Goal: Task Accomplishment & Management: Manage account settings

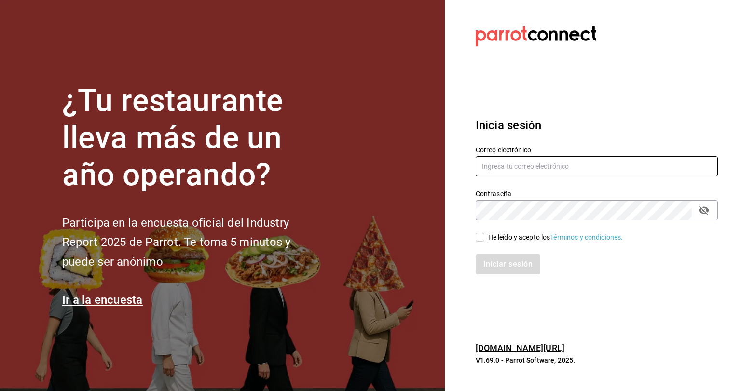
type input "[EMAIL_ADDRESS][DOMAIN_NAME]"
click at [369, 238] on input "He leído y acepto los Términos y condiciones." at bounding box center [480, 237] width 9 height 9
checkbox input "true"
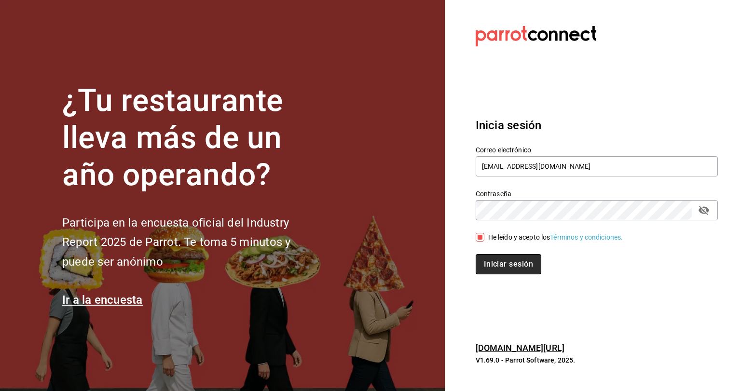
click at [369, 258] on button "Iniciar sesión" at bounding box center [509, 264] width 66 height 20
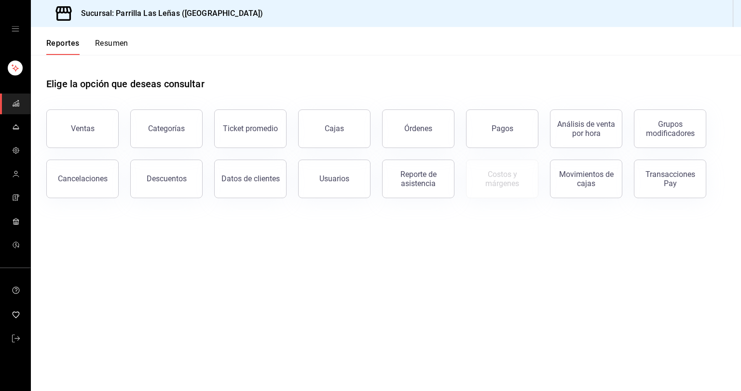
click at [111, 39] on button "Resumen" at bounding box center [111, 47] width 33 height 16
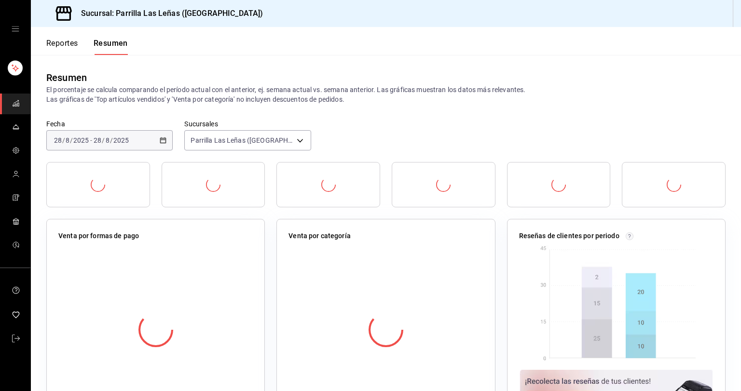
click at [64, 42] on button "Reportes" at bounding box center [62, 47] width 32 height 16
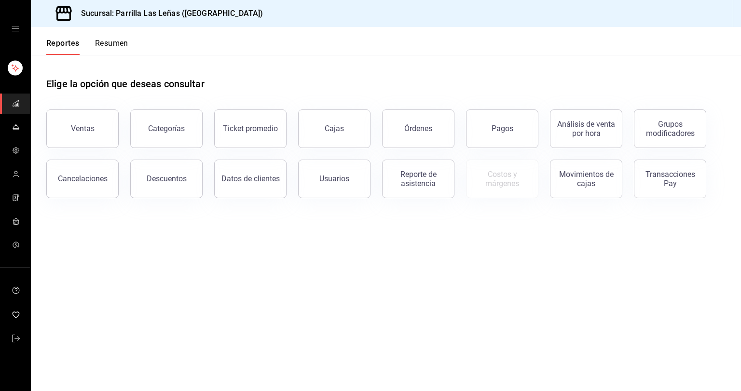
click at [498, 139] on button "Pagos" at bounding box center [502, 129] width 72 height 39
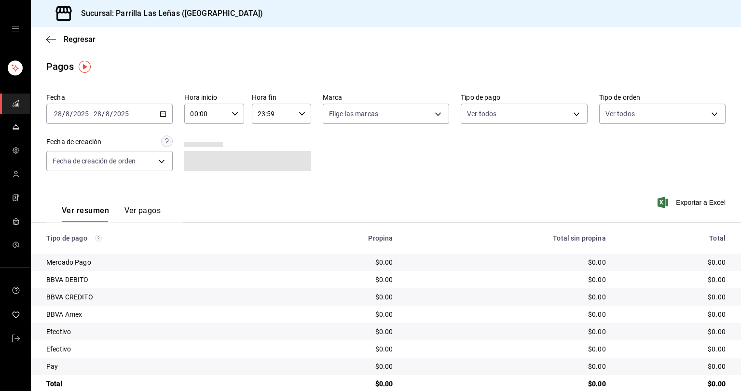
click at [148, 203] on div "Ver resumen Ver pagos" at bounding box center [103, 209] width 114 height 28
click at [712, 210] on div "Exportar a Excel" at bounding box center [658, 203] width 136 height 40
click at [708, 201] on span "Exportar a Excel" at bounding box center [693, 203] width 66 height 12
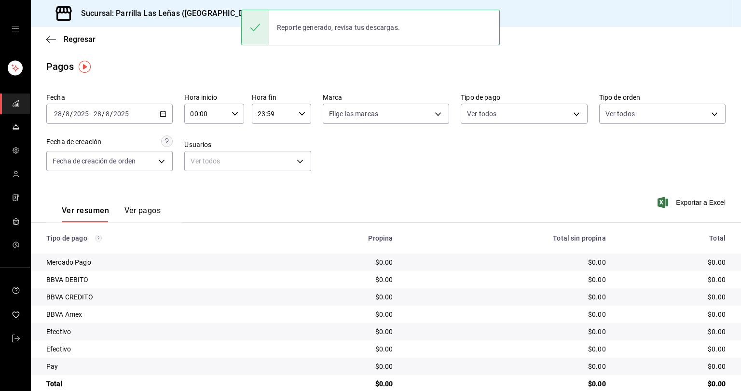
click at [160, 119] on div "2025-08-28 28 / 8 / 2025 - 2025-08-28 28 / 8 / 2025" at bounding box center [109, 114] width 126 height 20
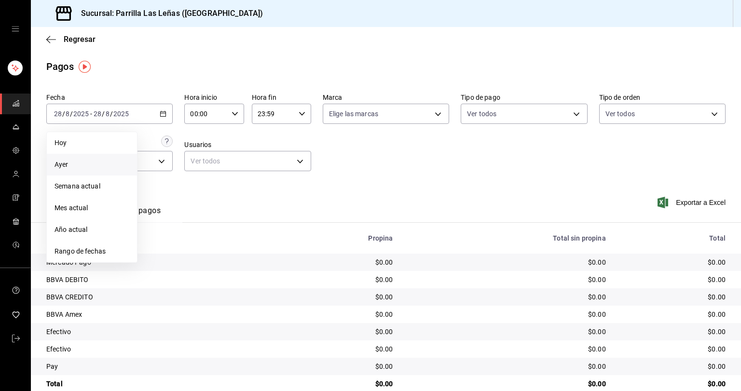
click at [101, 170] on li "Ayer" at bounding box center [92, 165] width 90 height 22
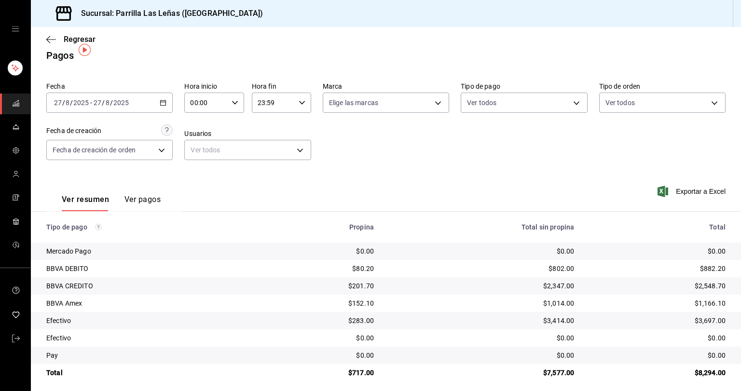
scroll to position [17, 0]
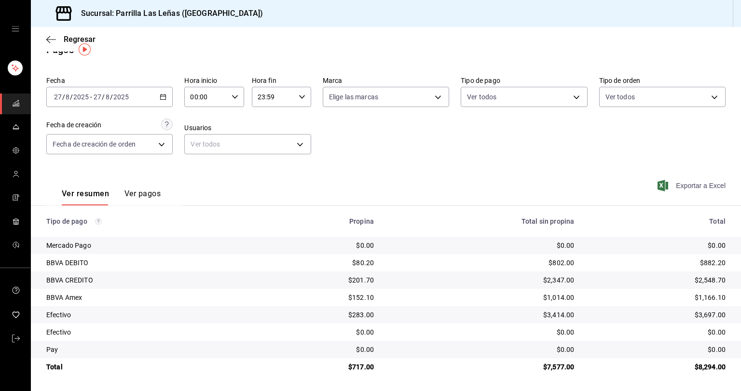
click at [675, 186] on span "Exportar a Excel" at bounding box center [693, 186] width 66 height 12
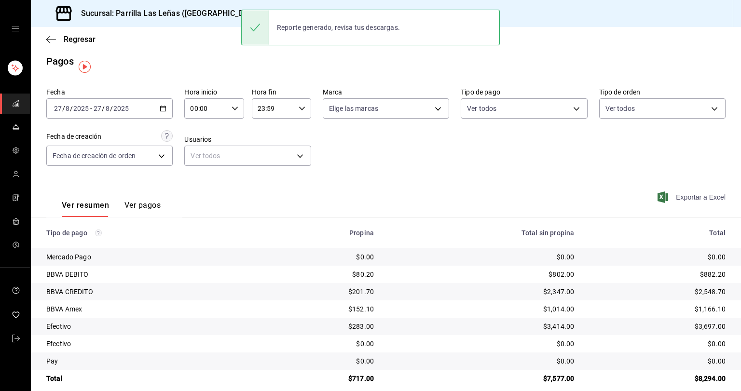
scroll to position [0, 0]
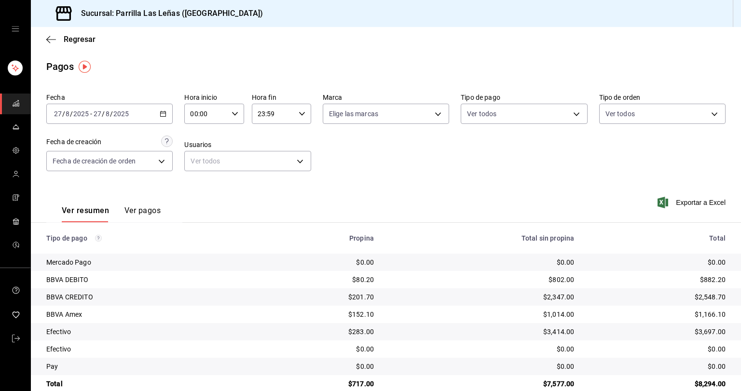
drag, startPoint x: 40, startPoint y: 37, endPoint x: 59, endPoint y: 44, distance: 20.5
click at [46, 42] on div "Regresar" at bounding box center [386, 39] width 711 height 25
click at [45, 35] on div "Regresar" at bounding box center [386, 39] width 711 height 25
click at [49, 37] on icon "button" at bounding box center [51, 39] width 10 height 9
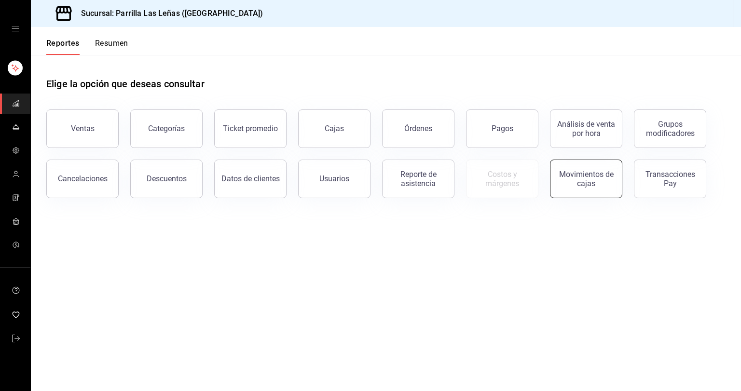
click at [575, 173] on div "Movimientos de cajas" at bounding box center [587, 179] width 60 height 18
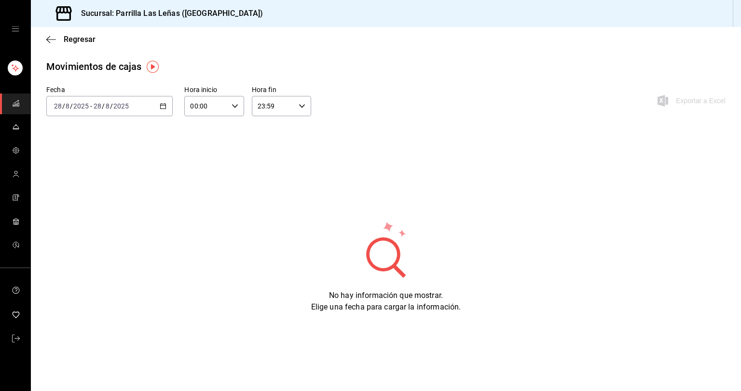
click at [164, 108] on icon "button" at bounding box center [163, 106] width 7 height 7
click at [95, 166] on li "Ayer" at bounding box center [92, 157] width 90 height 22
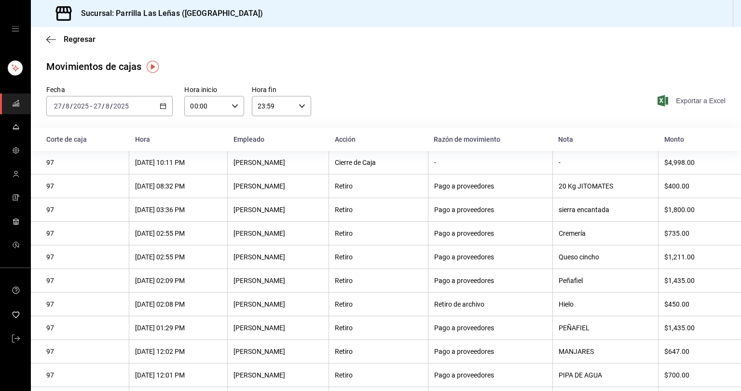
click at [675, 98] on span "Exportar a Excel" at bounding box center [693, 101] width 66 height 12
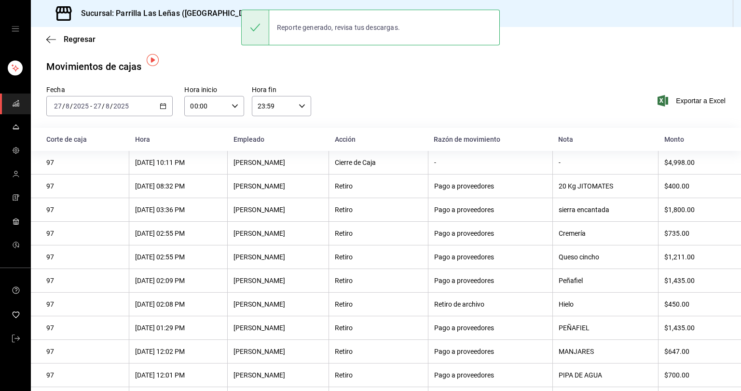
scroll to position [27, 0]
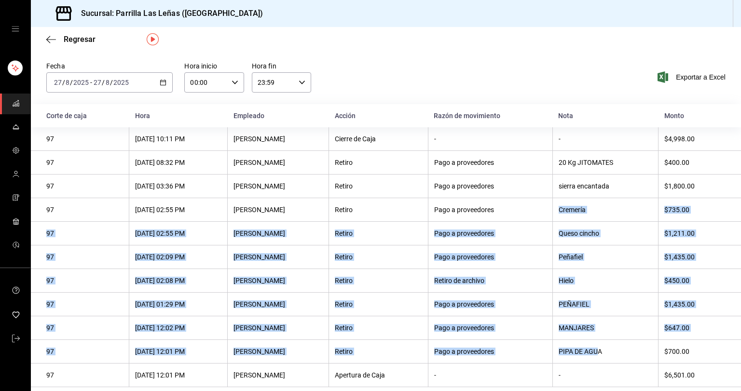
drag, startPoint x: 608, startPoint y: 344, endPoint x: 559, endPoint y: 207, distance: 145.8
click at [559, 207] on tbody "97 27/08/2025 10:11 PM Eduardo miretti Cierre de Caja - - $4,998.00 97 27/08/20…" at bounding box center [386, 257] width 711 height 260
click at [533, 279] on div "Retiro de archivo" at bounding box center [490, 281] width 112 height 8
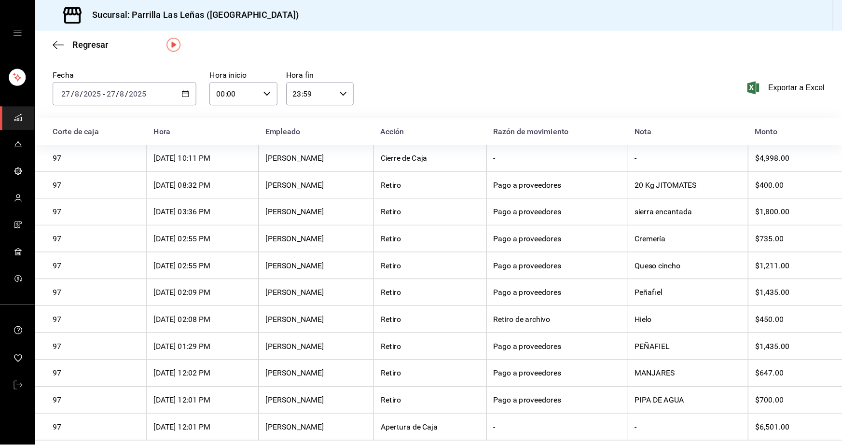
scroll to position [0, 0]
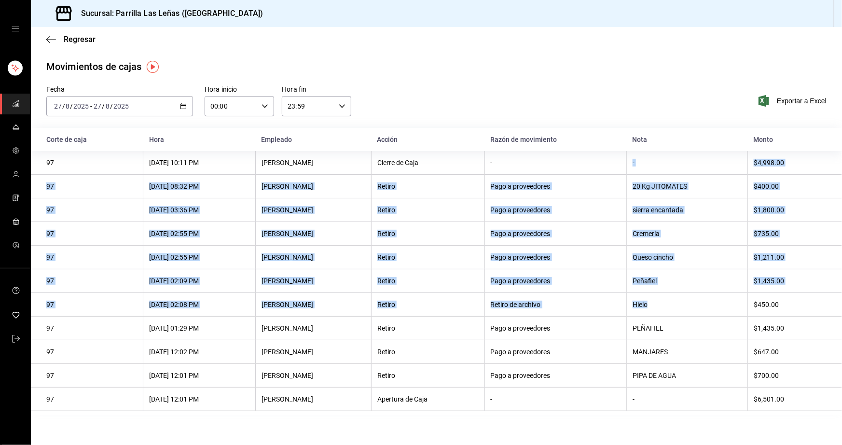
drag, startPoint x: 632, startPoint y: 166, endPoint x: 710, endPoint y: 307, distance: 160.3
click at [710, 307] on tbody "97 27/08/2025 10:11 PM Eduardo miretti Cierre de Caja - - $4,998.00 97 27/08/20…" at bounding box center [436, 281] width 811 height 260
click at [724, 321] on th "PEÑAFIEL" at bounding box center [687, 329] width 121 height 24
